Goal: Task Accomplishment & Management: Use online tool/utility

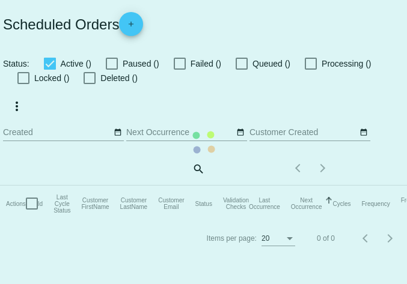
checkbox input "true"
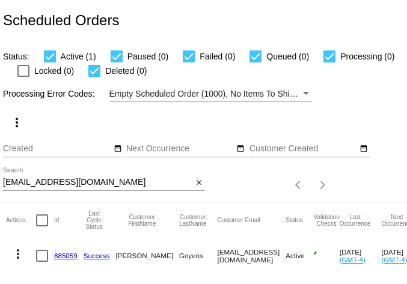
click at [84, 183] on input "[EMAIL_ADDRESS][DOMAIN_NAME]" at bounding box center [97, 183] width 189 height 10
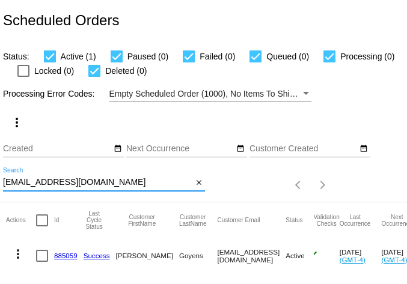
click at [84, 183] on input "[EMAIL_ADDRESS][DOMAIN_NAME]" at bounding box center [97, 183] width 189 height 10
paste input "[EMAIL_ADDRESS]"
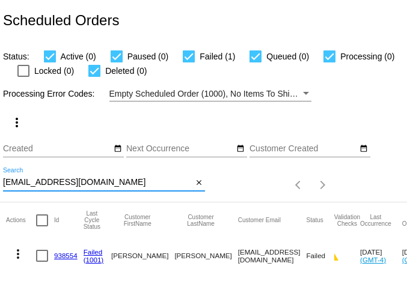
type input "[EMAIL_ADDRESS][DOMAIN_NAME]"
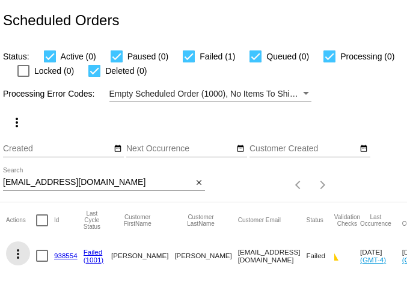
click at [19, 255] on mat-icon "more_vert" at bounding box center [18, 254] width 14 height 14
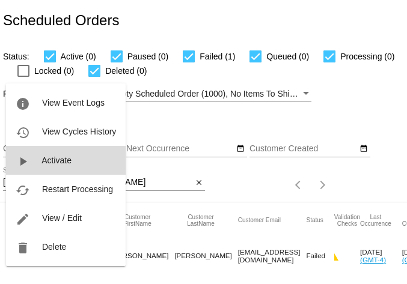
click at [63, 166] on button "play_arrow Activate" at bounding box center [66, 160] width 120 height 29
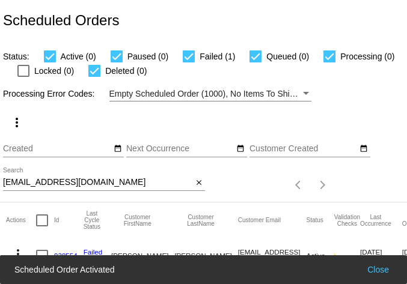
scroll to position [32, 0]
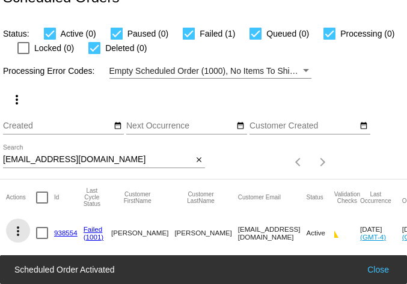
click at [19, 224] on mat-icon "more_vert" at bounding box center [18, 231] width 14 height 14
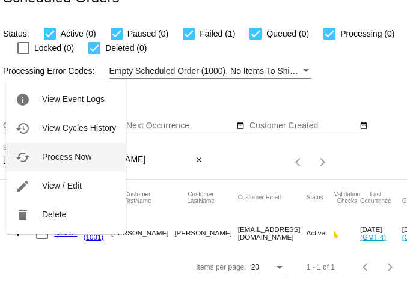
click at [62, 151] on button "cached Process Now" at bounding box center [66, 156] width 120 height 29
